Goal: Task Accomplishment & Management: Use online tool/utility

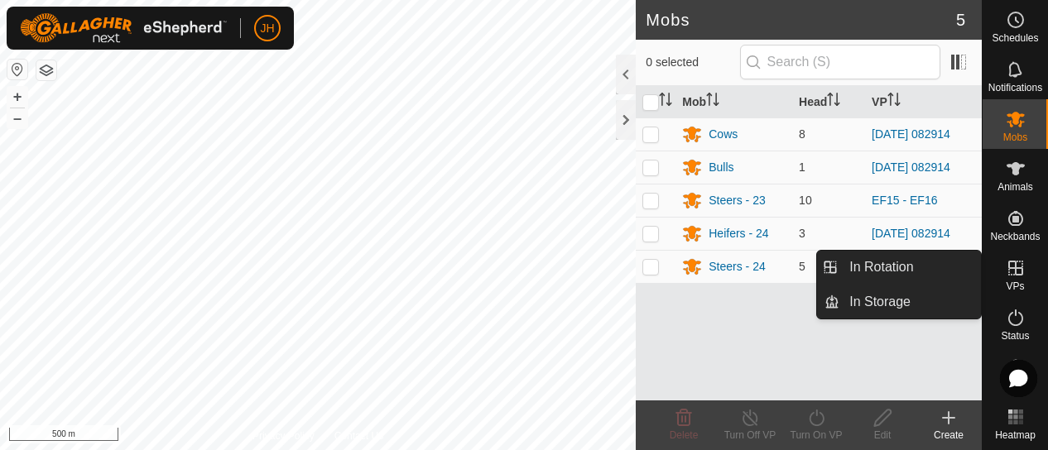
drag, startPoint x: 1007, startPoint y: 261, endPoint x: 1001, endPoint y: 277, distance: 17.5
click at [1005, 277] on icon at bounding box center [1015, 268] width 20 height 20
click at [927, 269] on link "In Rotation" at bounding box center [909, 267] width 141 height 33
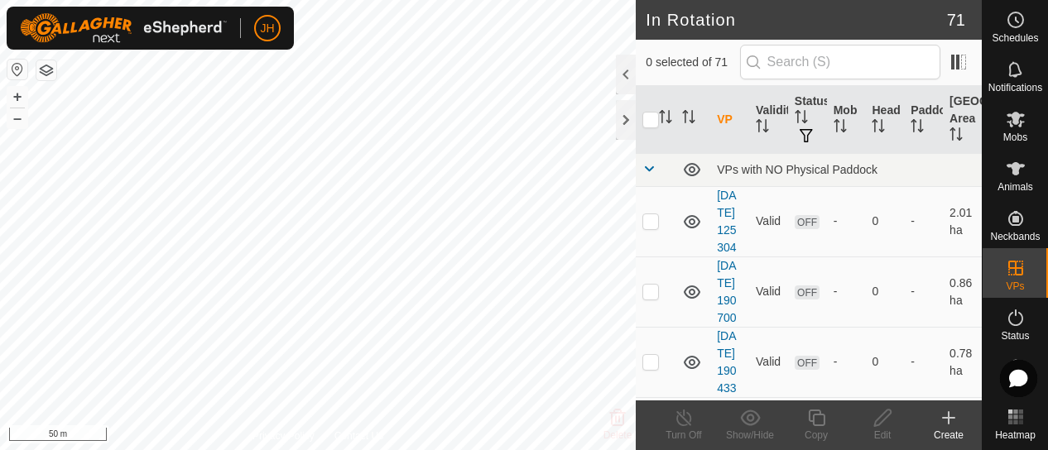
click at [952, 427] on icon at bounding box center [948, 418] width 20 height 20
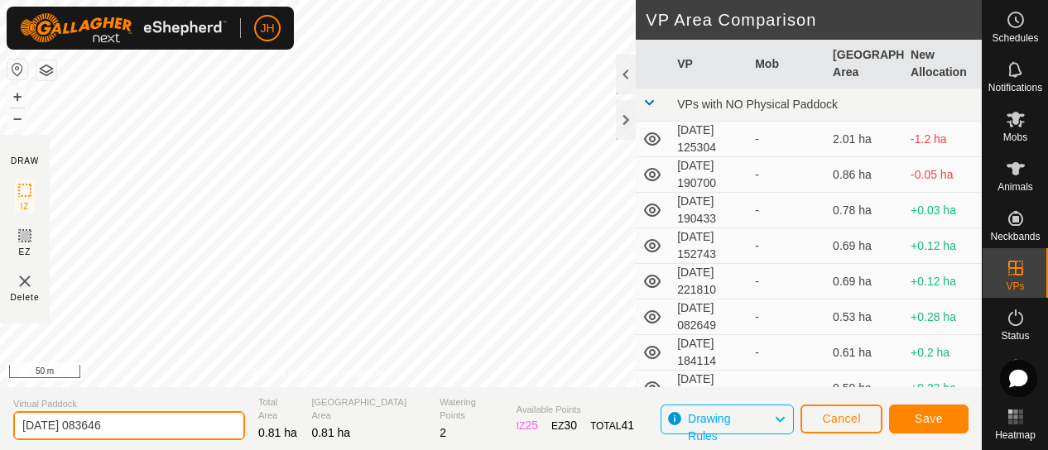
drag, startPoint x: 143, startPoint y: 436, endPoint x: -7, endPoint y: 421, distance: 150.5
click at [0, 421] on html "JH Schedules Notifications Mobs Animals Neckbands VPs Status Infra Heatmap Help…" at bounding box center [524, 225] width 1048 height 450
type input "e"
type input "F"
type input "EF14 - EF15"
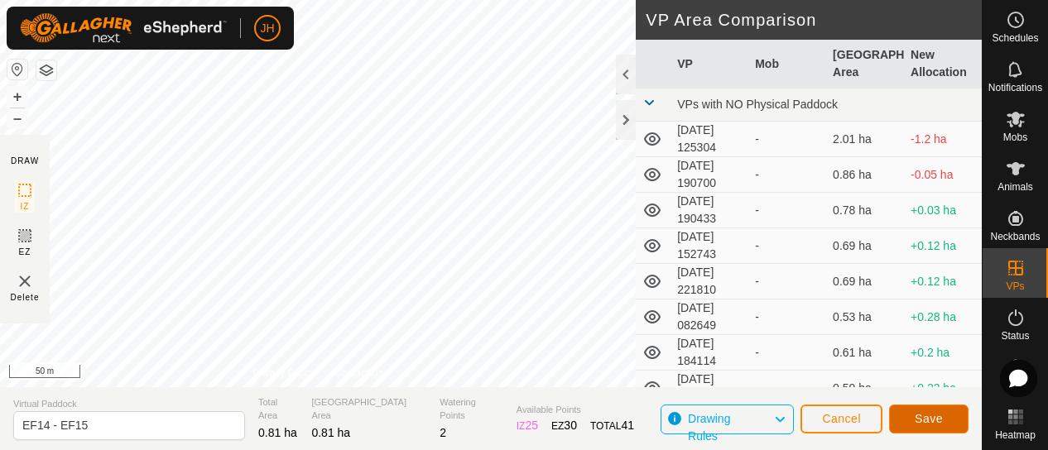
click at [935, 420] on span "Save" at bounding box center [928, 418] width 28 height 13
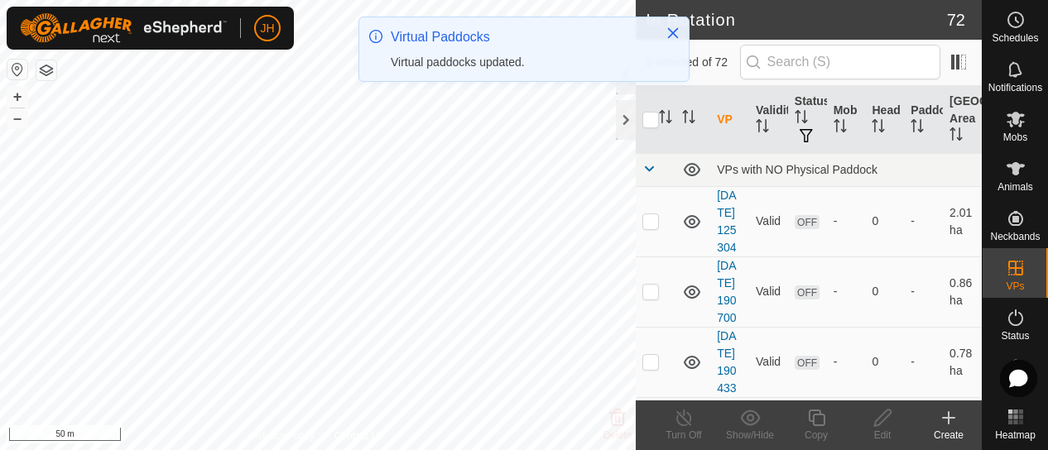
click at [946, 419] on icon at bounding box center [948, 418] width 20 height 20
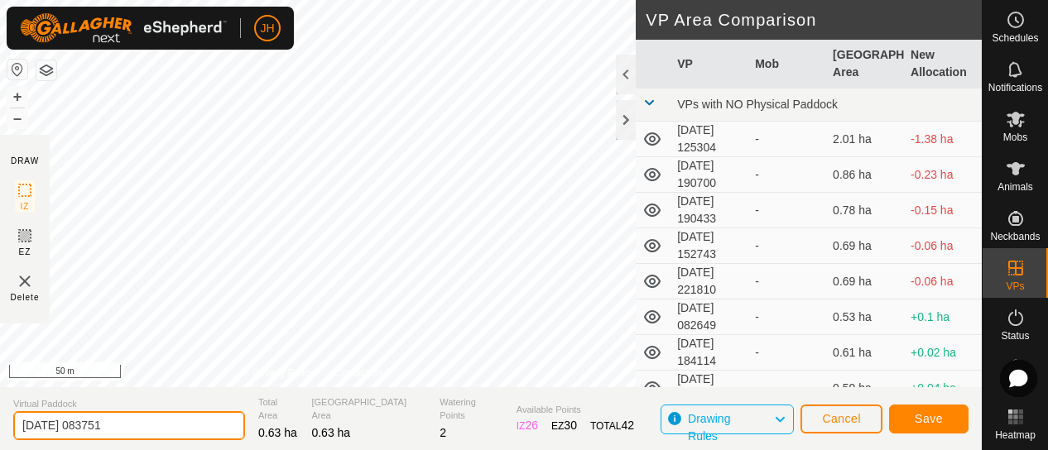
drag, startPoint x: 103, startPoint y: 428, endPoint x: -7, endPoint y: 416, distance: 109.8
click at [0, 416] on html "JH Schedules Notifications Mobs Animals Neckbands VPs Status Infra Heatmap Help…" at bounding box center [524, 225] width 1048 height 450
type input "n"
type input "NW4 - NW5"
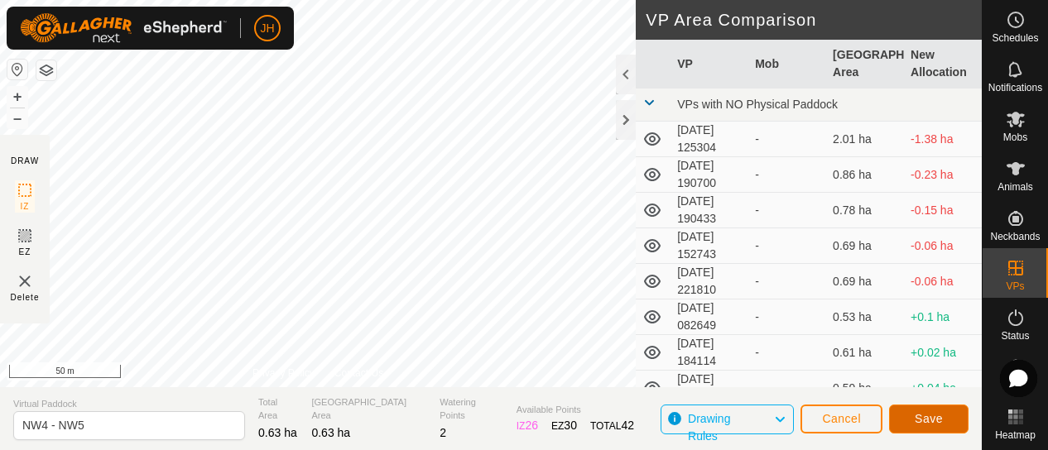
click at [929, 412] on span "Save" at bounding box center [928, 418] width 28 height 13
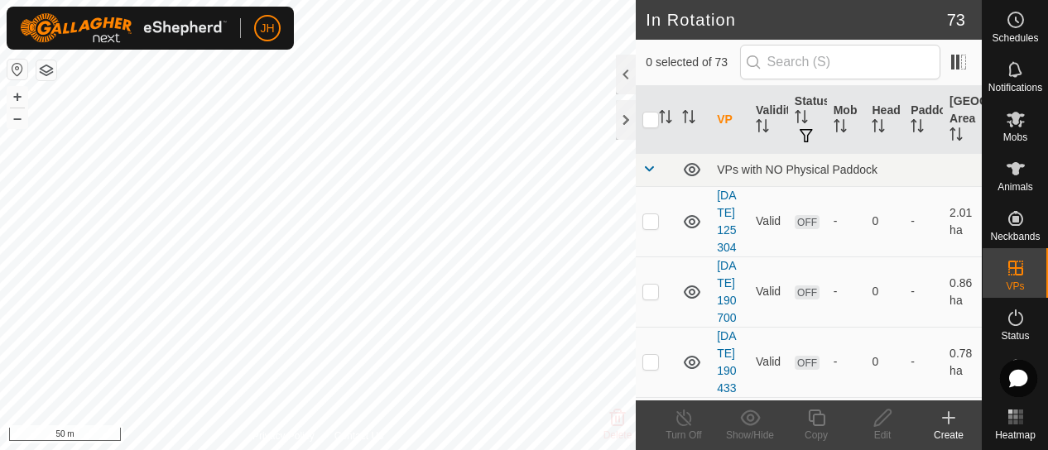
click at [948, 423] on icon at bounding box center [948, 418] width 0 height 12
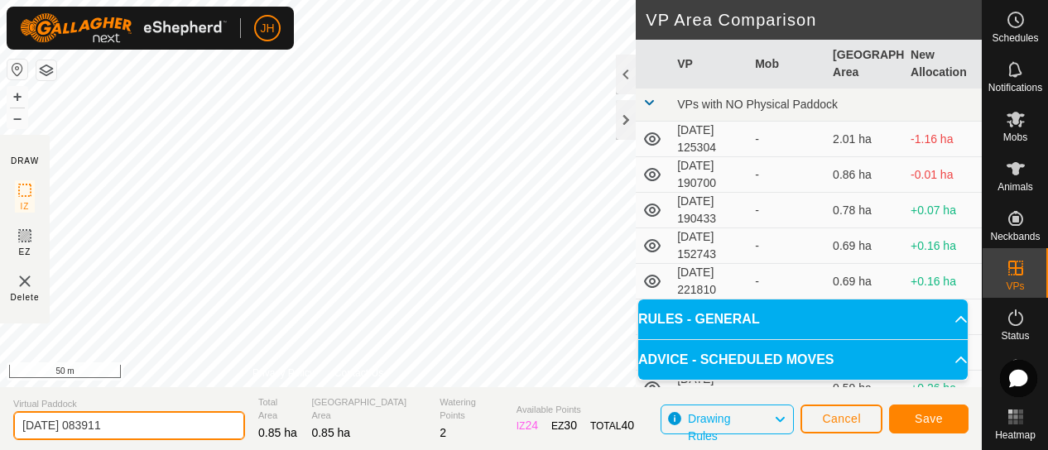
drag, startPoint x: 141, startPoint y: 421, endPoint x: -7, endPoint y: 426, distance: 147.4
click at [0, 426] on html "JH Schedules Notifications Mobs Animals Neckbands VPs Status Infra Heatmap Help…" at bounding box center [524, 225] width 1048 height 450
type input "NW3 - NW4"
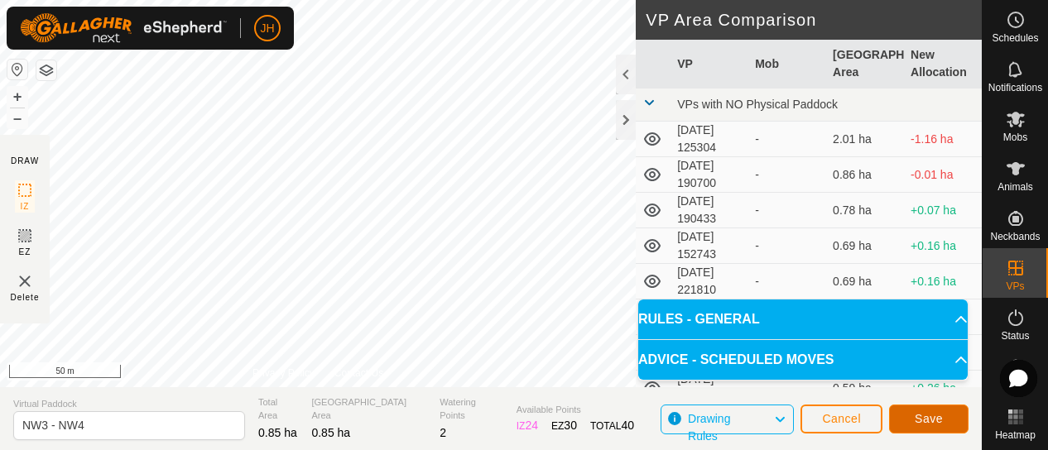
click at [928, 415] on span "Save" at bounding box center [928, 418] width 28 height 13
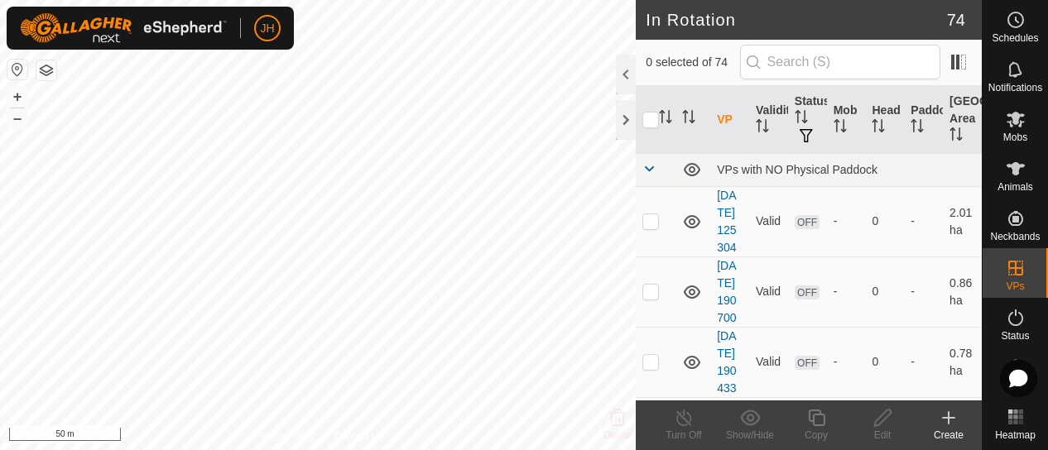
click at [950, 431] on div "Create" at bounding box center [948, 435] width 66 height 15
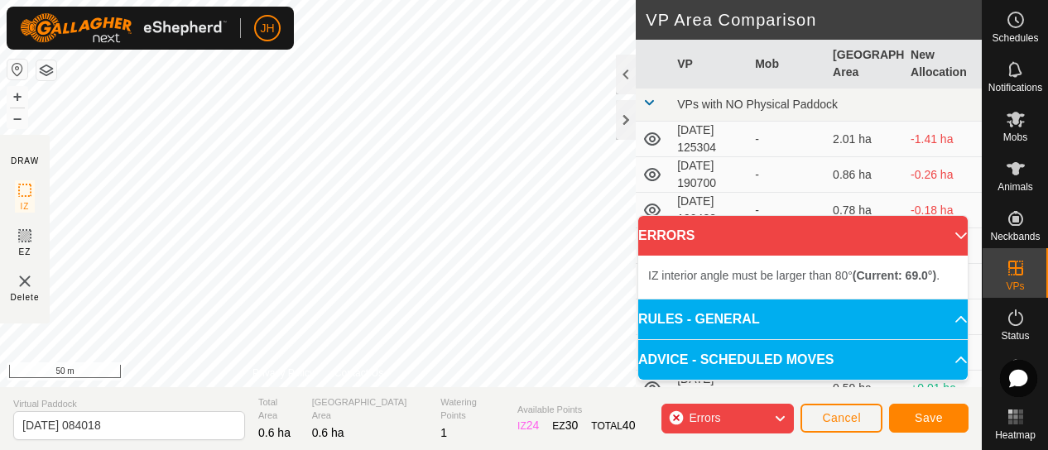
click at [418, 254] on div "IZ interior angle must be larger than 80° (Current: 69.0°) . + – ⇧ i 50 m" at bounding box center [317, 193] width 635 height 387
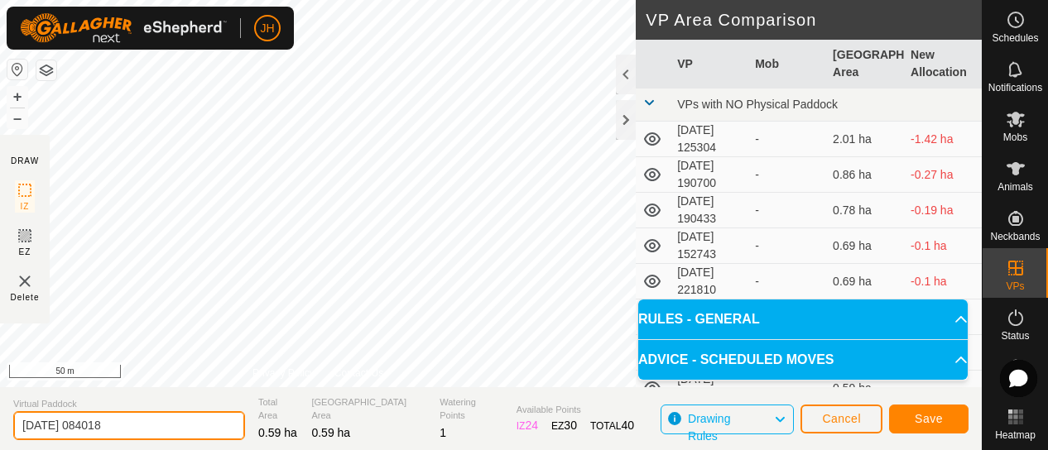
click at [56, 424] on input "[DATE] 084018" at bounding box center [129, 425] width 232 height 29
drag, startPoint x: 155, startPoint y: 422, endPoint x: -7, endPoint y: 423, distance: 161.3
click at [0, 423] on html "JH Schedules Notifications Mobs Animals Neckbands VPs Status Infra Heatmap Help…" at bounding box center [524, 225] width 1048 height 450
type input "n"
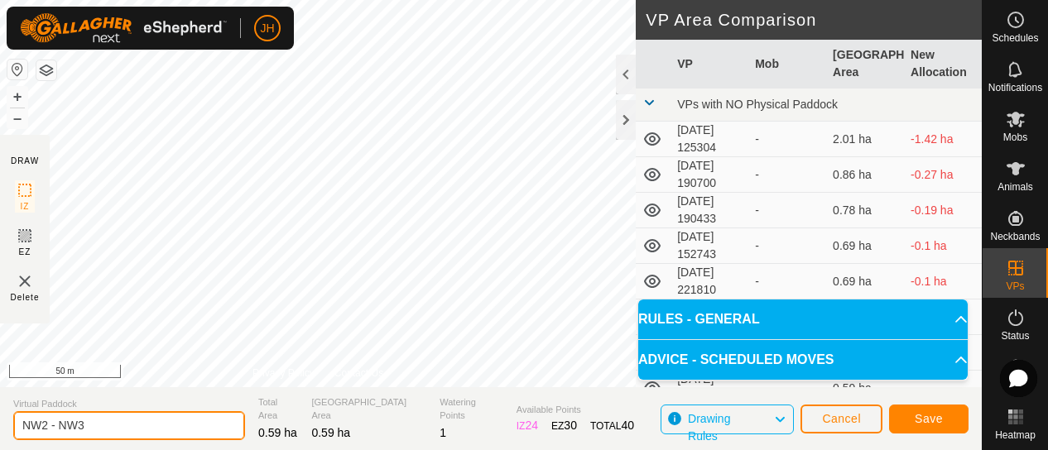
type input "NW2 - NW3"
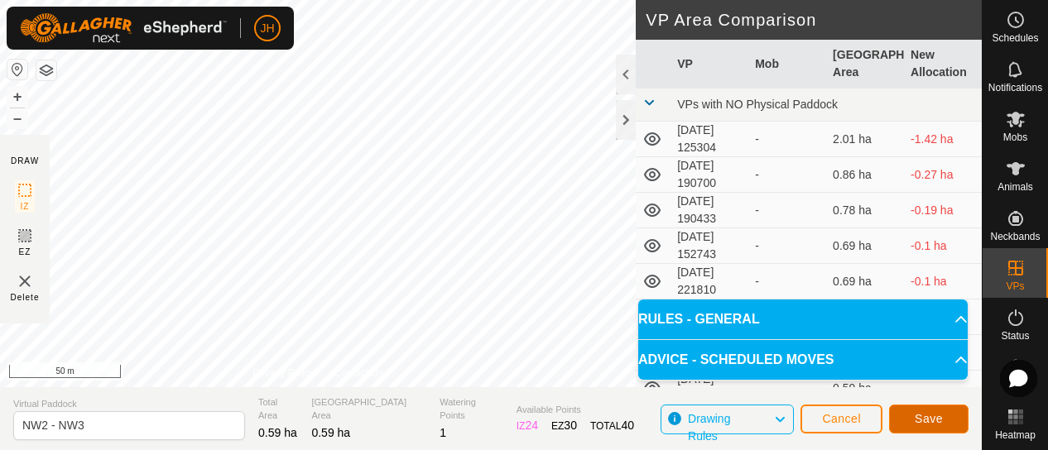
click at [932, 426] on button "Save" at bounding box center [928, 419] width 79 height 29
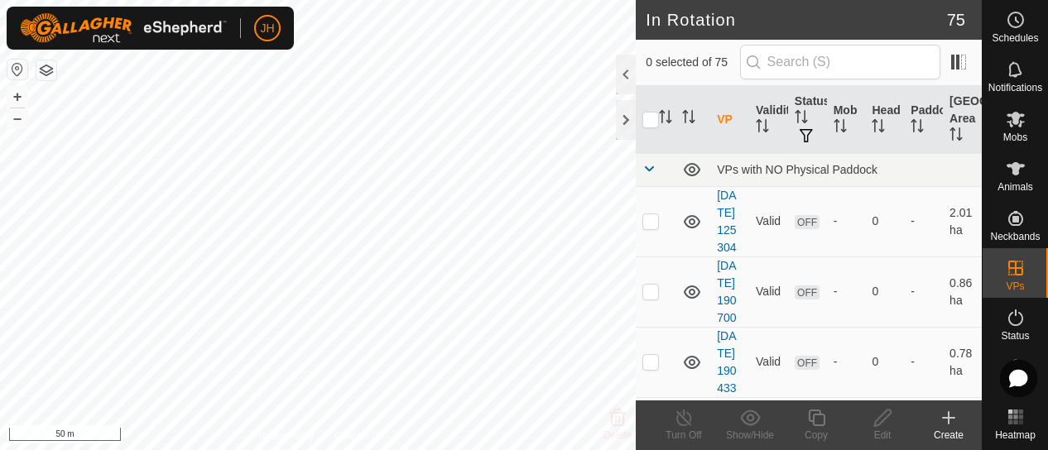
click at [947, 428] on div "Create" at bounding box center [948, 435] width 66 height 15
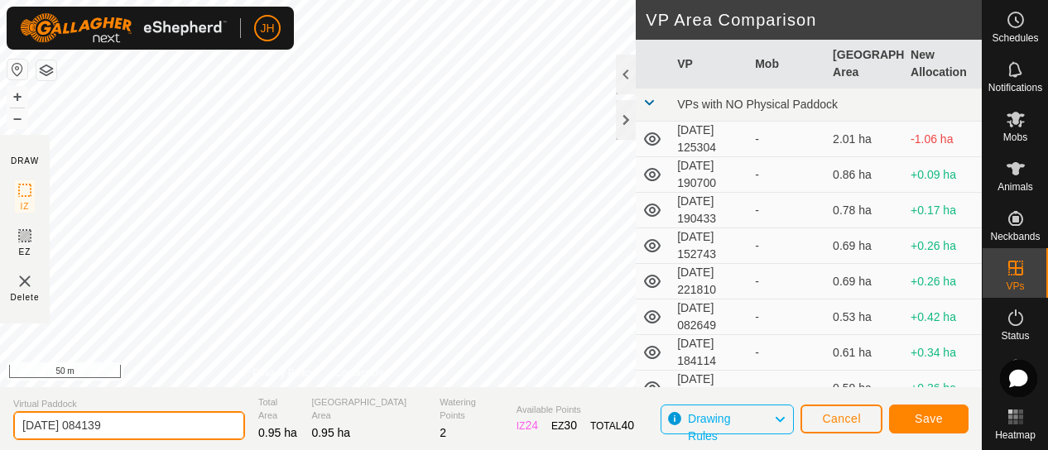
drag, startPoint x: 139, startPoint y: 424, endPoint x: -7, endPoint y: 439, distance: 146.4
click at [0, 439] on html "JH Schedules Notifications Mobs Animals Neckbands VPs Status Infra Heatmap Help…" at bounding box center [524, 225] width 1048 height 450
type input "NW1 - NW2"
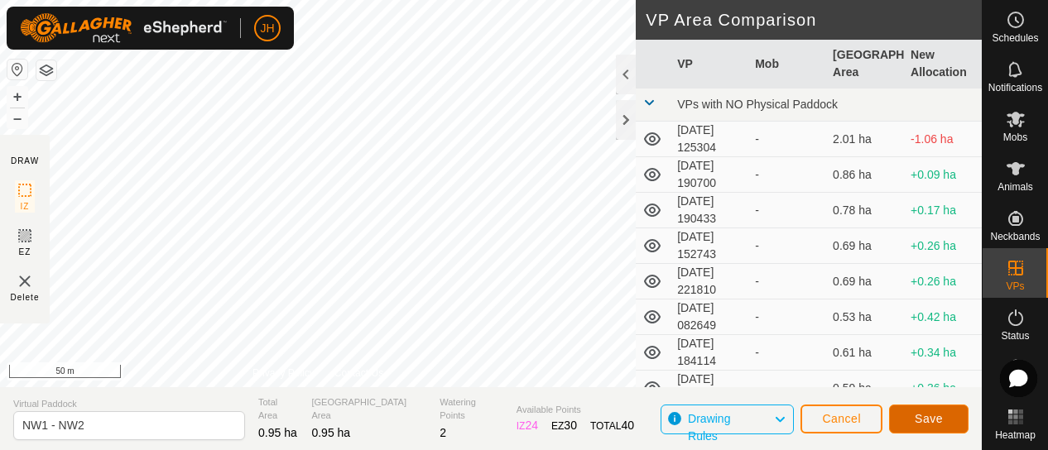
click at [920, 415] on span "Save" at bounding box center [928, 418] width 28 height 13
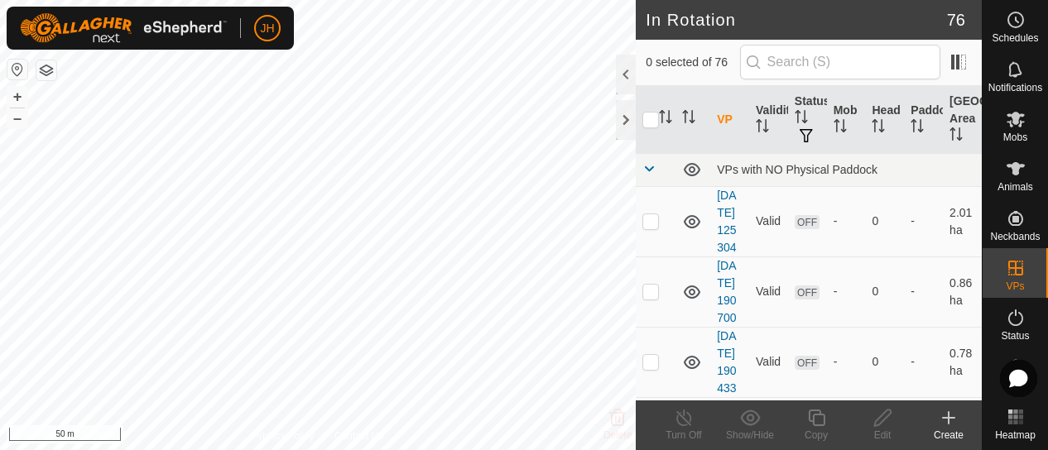
click at [937, 429] on div "Create" at bounding box center [948, 435] width 66 height 15
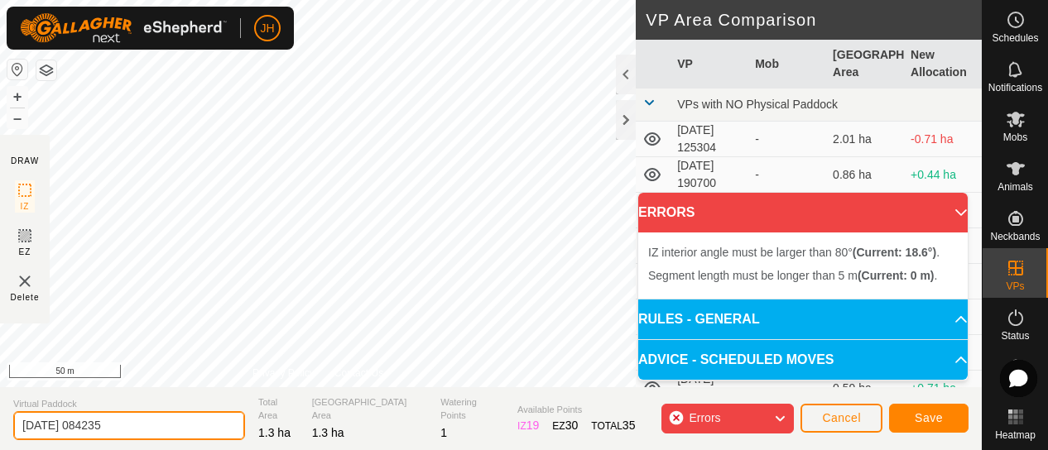
drag, startPoint x: 134, startPoint y: 423, endPoint x: -7, endPoint y: 423, distance: 140.7
click at [0, 423] on html "JH Schedules Notifications Mobs Animals Neckbands VPs Status Infra Heatmap Help…" at bounding box center [524, 225] width 1048 height 450
type input "B"
type input "BARN - NW1"
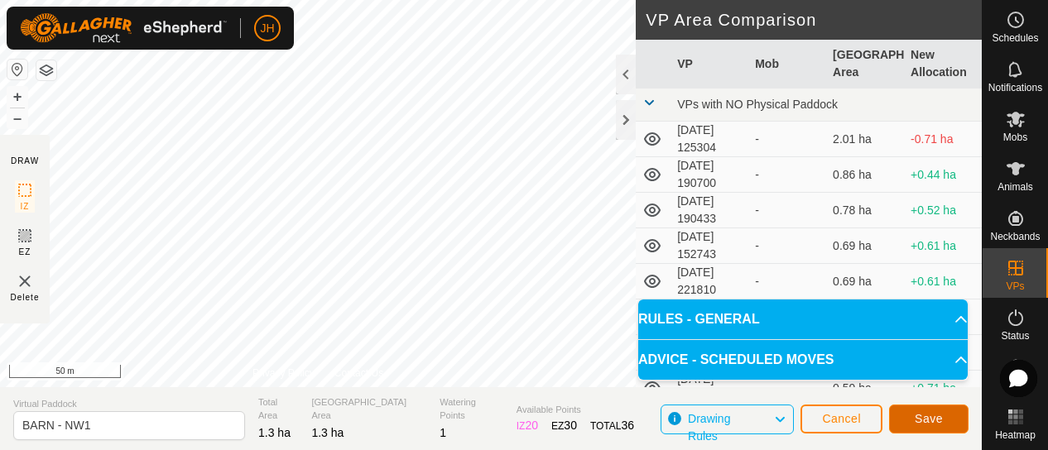
click at [926, 426] on button "Save" at bounding box center [928, 419] width 79 height 29
